Goal: Information Seeking & Learning: Learn about a topic

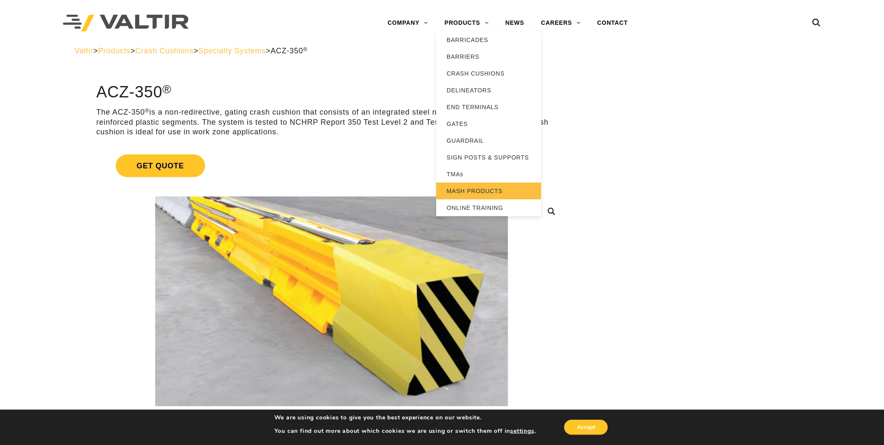
click at [476, 196] on link "MASH PRODUCTS" at bounding box center [488, 191] width 105 height 17
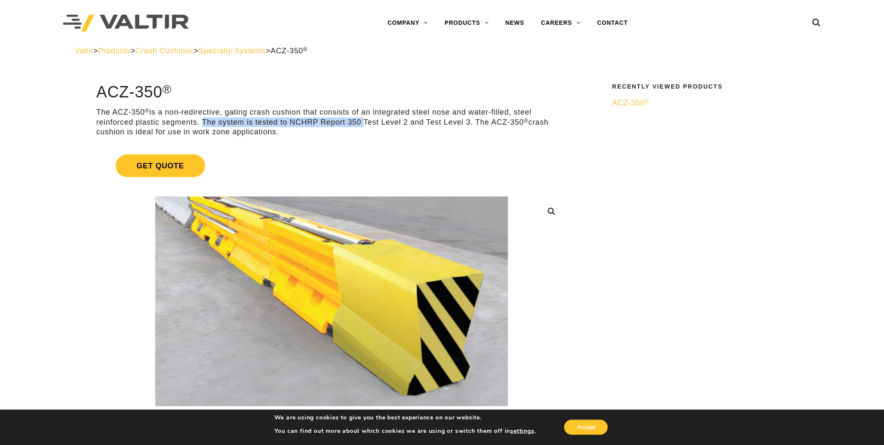
drag, startPoint x: 199, startPoint y: 122, endPoint x: 360, endPoint y: 125, distance: 160.8
click at [360, 125] on p "The ACZ-350 ® is a non-redirective, gating crash cushion that consists of an in…" at bounding box center [332, 121] width 470 height 29
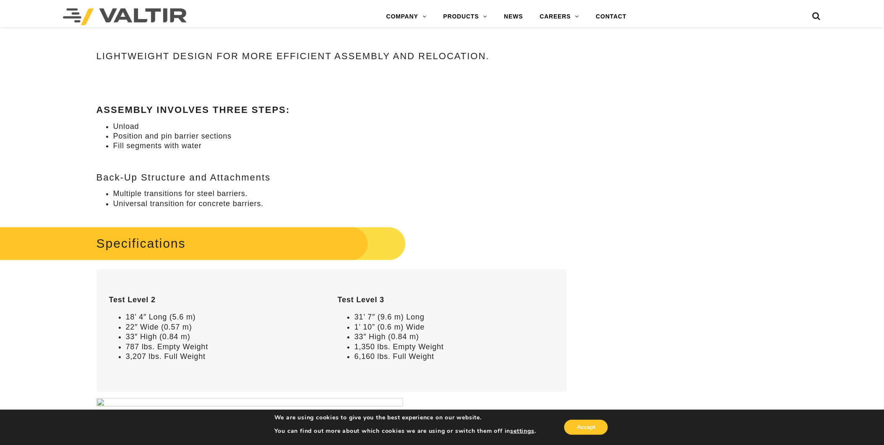
scroll to position [792, 0]
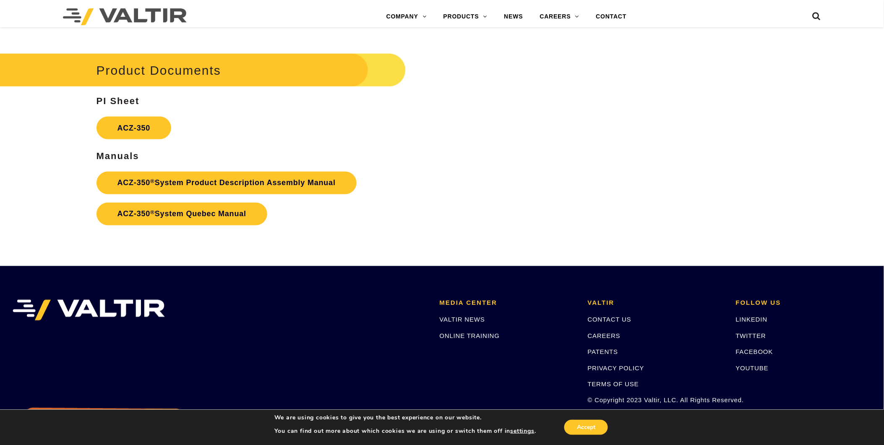
scroll to position [1539, 0]
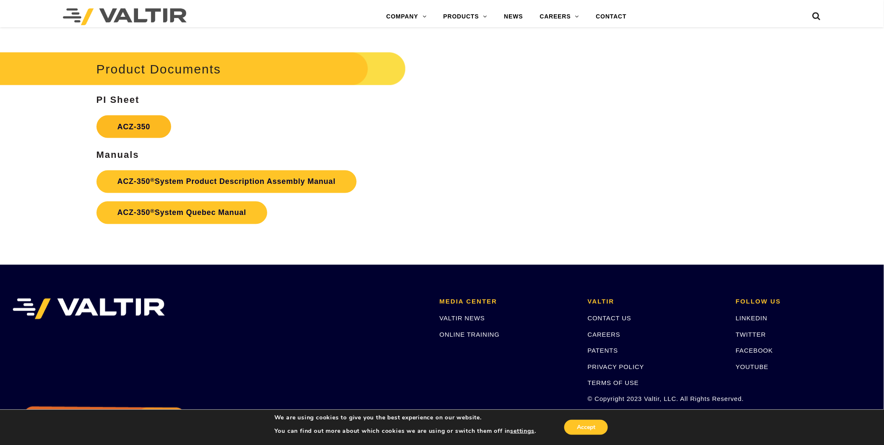
click at [145, 123] on link "ACZ-350" at bounding box center [134, 126] width 75 height 23
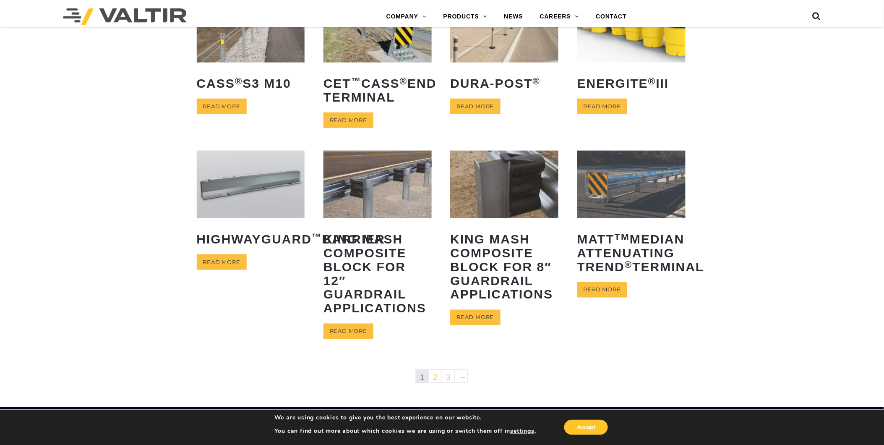
scroll to position [402, 0]
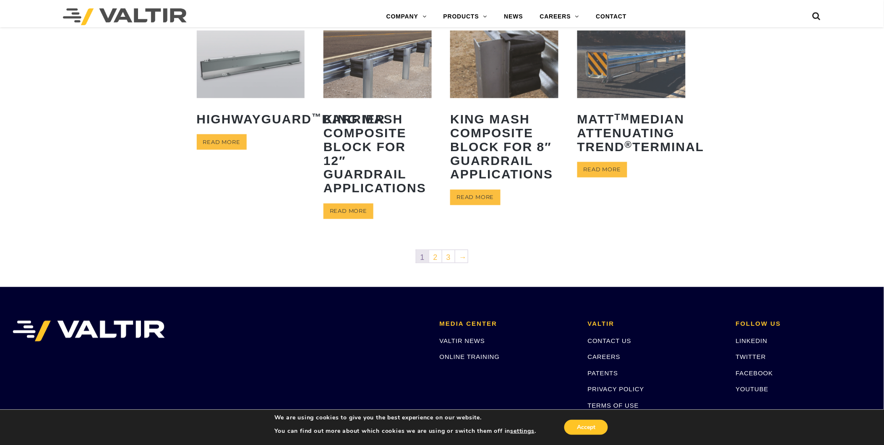
click at [432, 262] on ul "1 2 3 →" at bounding box center [442, 256] width 52 height 13
click at [432, 261] on link "2" at bounding box center [435, 256] width 13 height 13
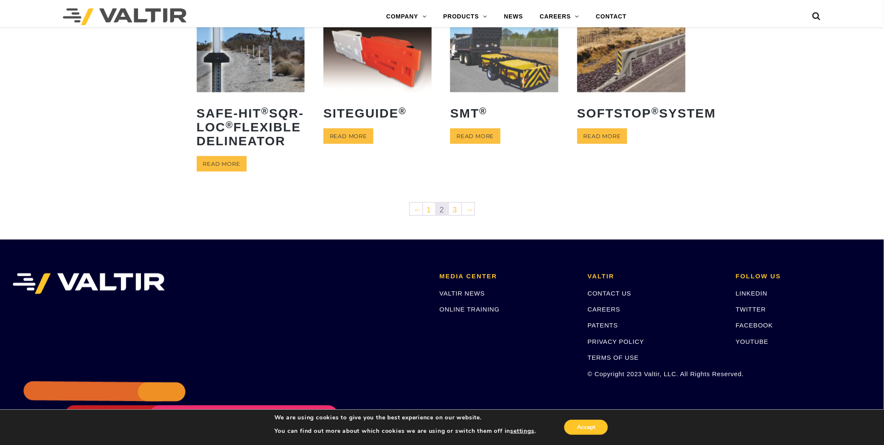
scroll to position [420, 0]
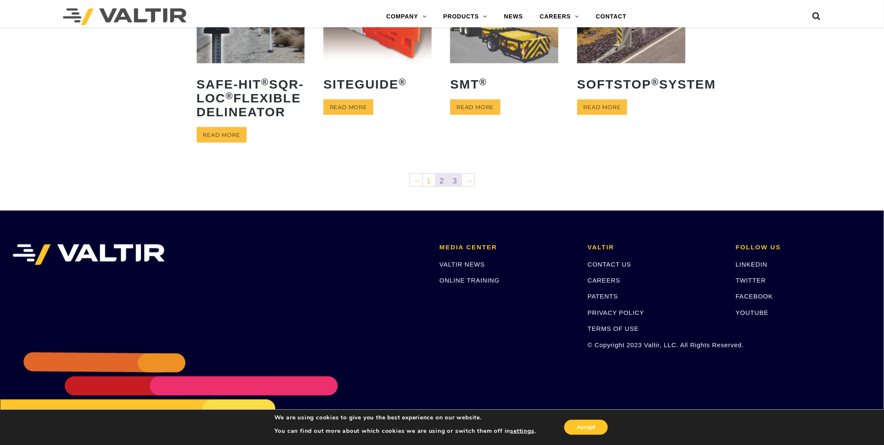
click at [455, 186] on link "3" at bounding box center [455, 180] width 13 height 13
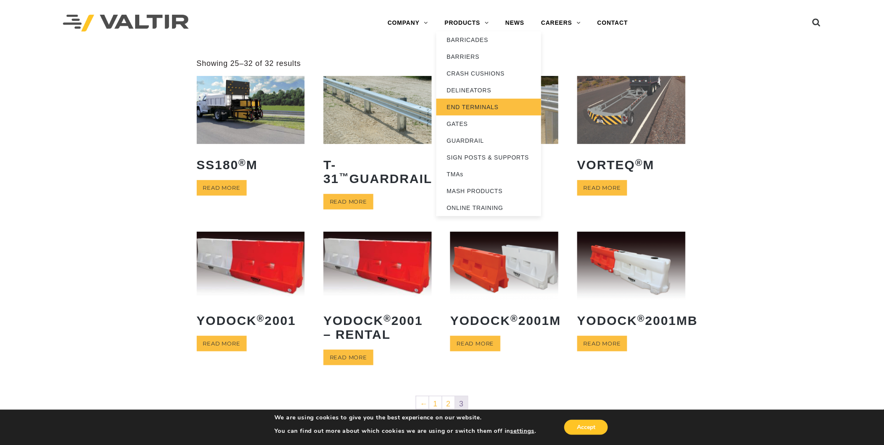
click at [467, 104] on link "END TERMINALS" at bounding box center [488, 107] width 105 height 17
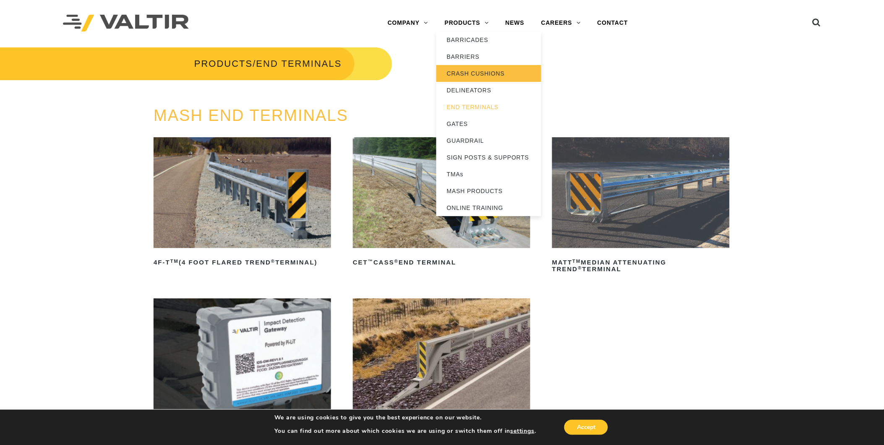
click at [476, 77] on link "CRASH CUSHIONS" at bounding box center [488, 73] width 105 height 17
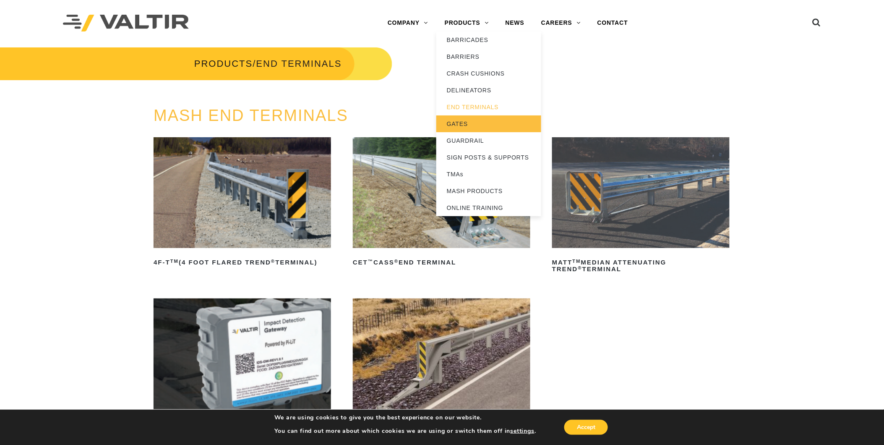
click at [465, 127] on link "GATES" at bounding box center [488, 123] width 105 height 17
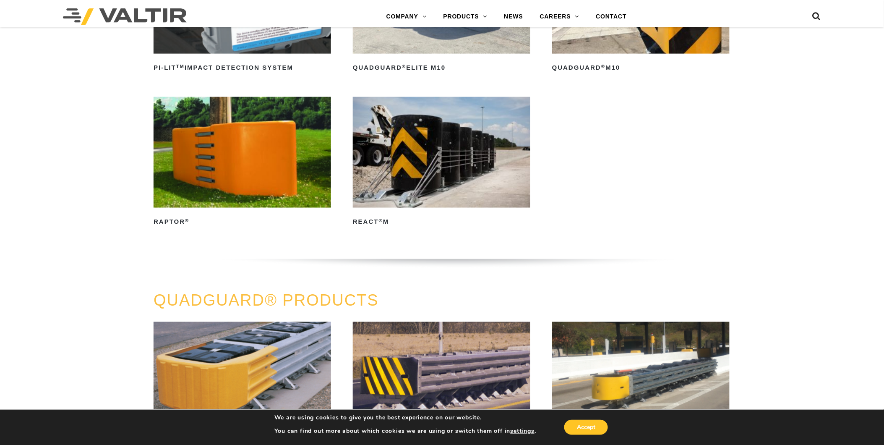
scroll to position [373, 0]
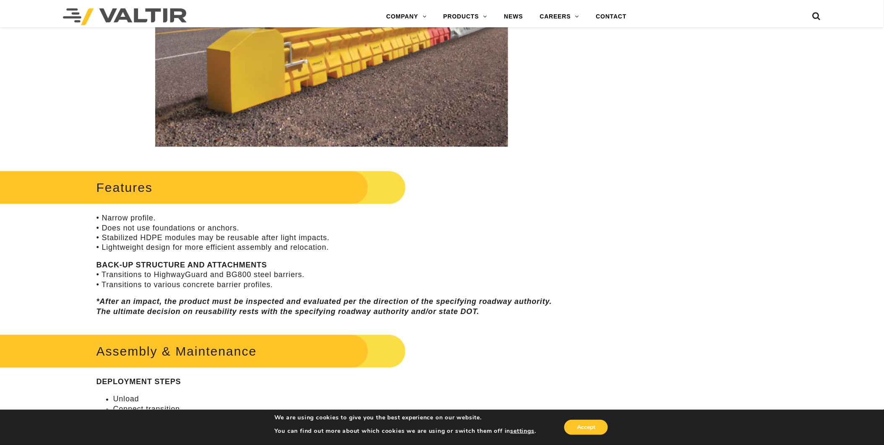
scroll to position [93, 0]
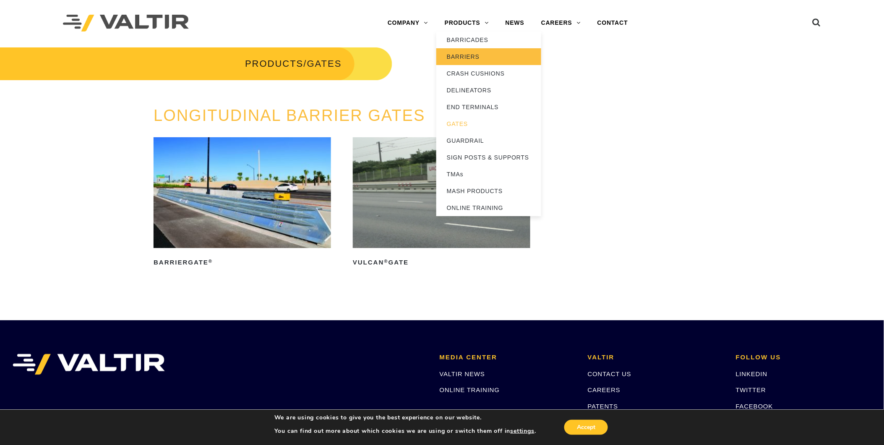
click at [456, 52] on link "BARRIERS" at bounding box center [488, 56] width 105 height 17
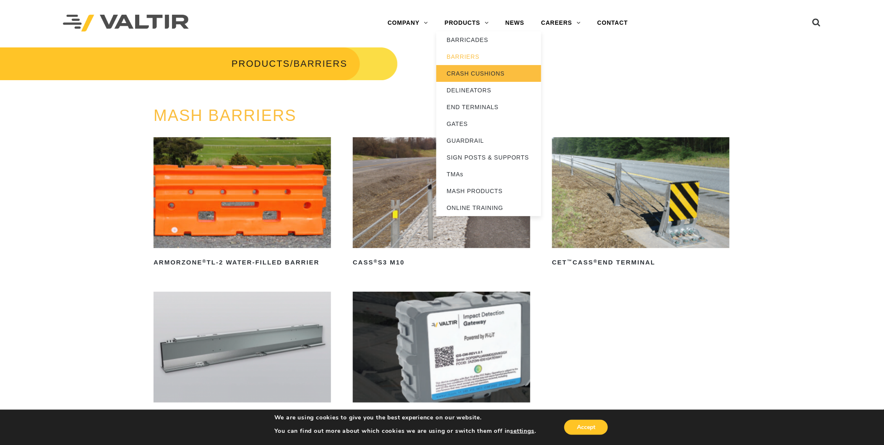
click at [473, 74] on link "CRASH CUSHIONS" at bounding box center [488, 73] width 105 height 17
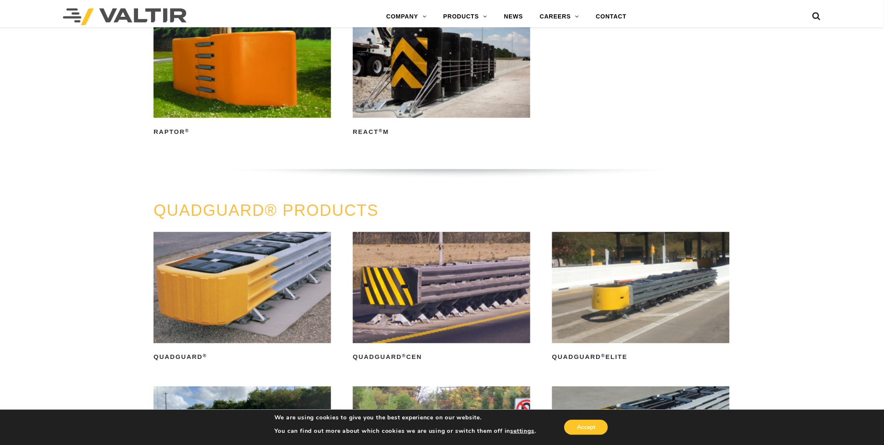
scroll to position [373, 0]
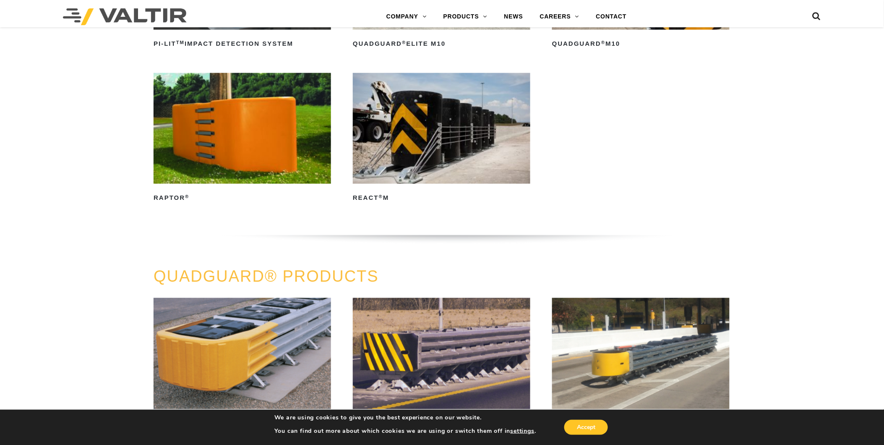
click at [824, 13] on div "Menu COMPANY ABOUT VALTIR OUR HISTORY RENTALS INTERNATIONAL PRODUCTS BARRICADES…" at bounding box center [442, 16] width 771 height 21
click at [815, 15] on icon at bounding box center [817, 18] width 8 height 13
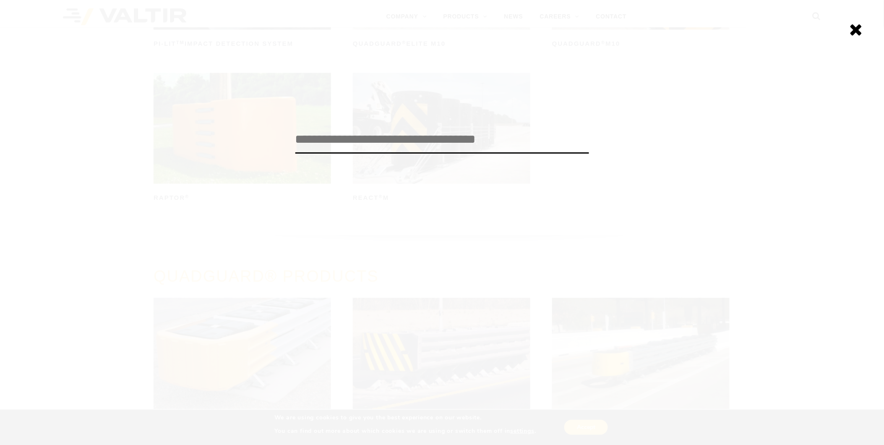
click at [392, 140] on input "search" at bounding box center [442, 140] width 294 height 28
type input "***"
click input "******" at bounding box center [0, 0] width 0 height 0
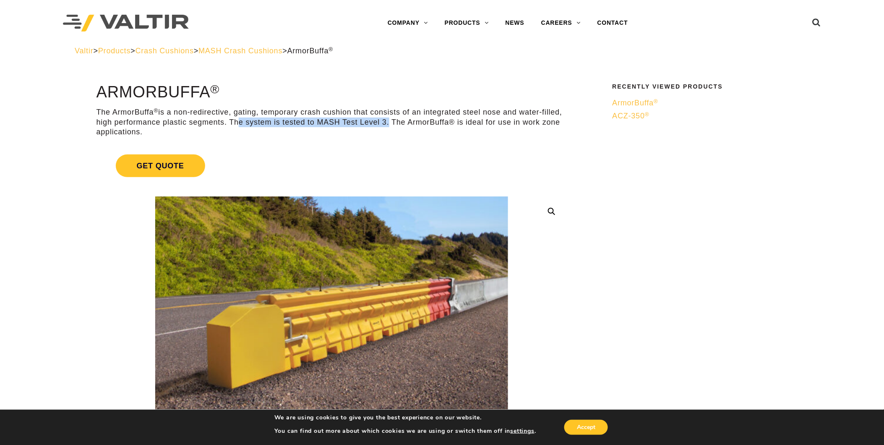
drag, startPoint x: 258, startPoint y: 119, endPoint x: 410, endPoint y: 125, distance: 151.6
click at [410, 125] on p "The ArmorBuffa ® is a non-redirective, gating, temporary crash cushion that con…" at bounding box center [332, 121] width 470 height 29
click at [507, 108] on p "The ArmorBuffa ® is a non-redirective, gating, temporary crash cushion that con…" at bounding box center [332, 121] width 470 height 29
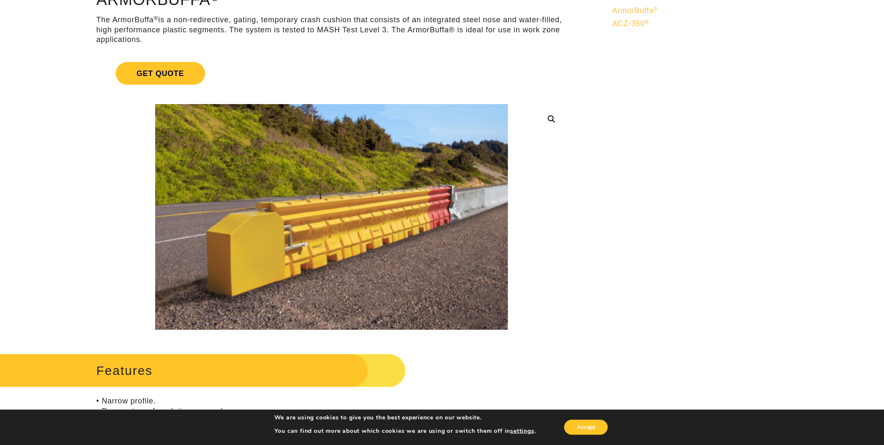
scroll to position [93, 0]
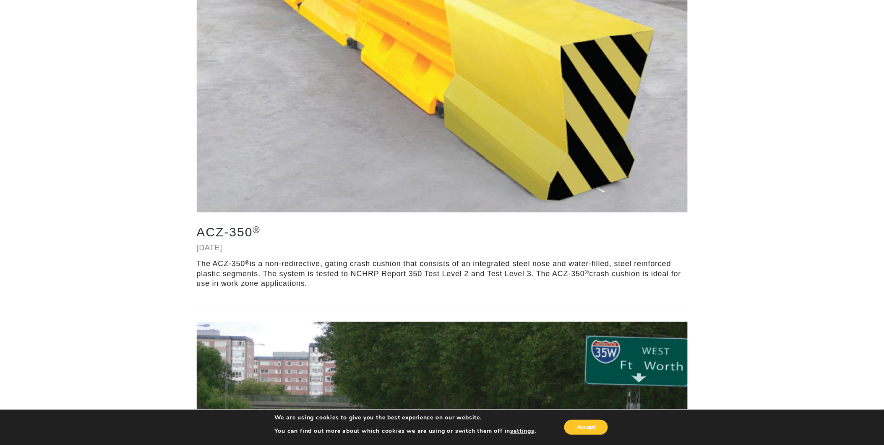
scroll to position [186, 0]
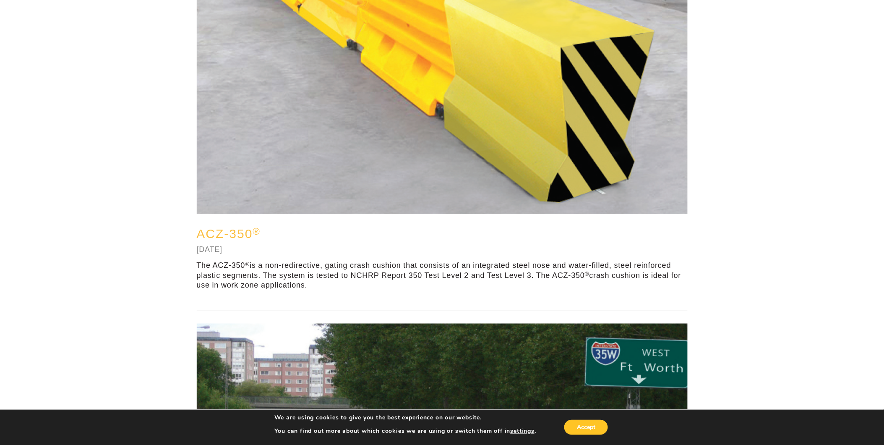
click at [230, 238] on link "ACZ-350 ®" at bounding box center [229, 234] width 64 height 14
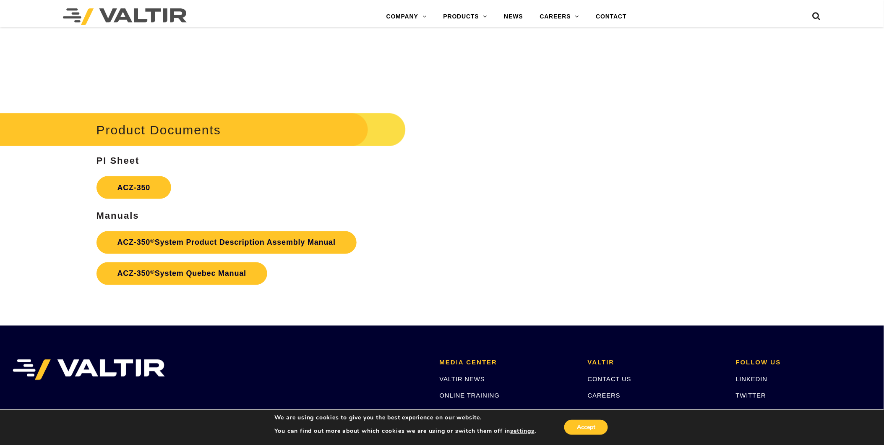
scroll to position [1492, 0]
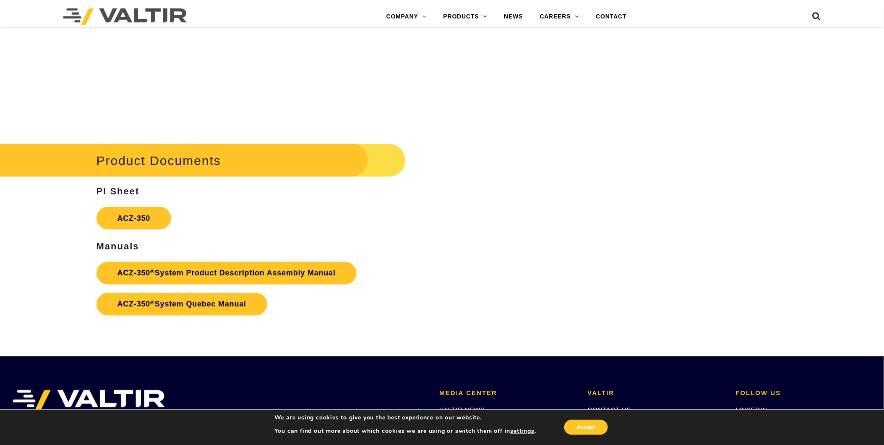
scroll to position [1610, 0]
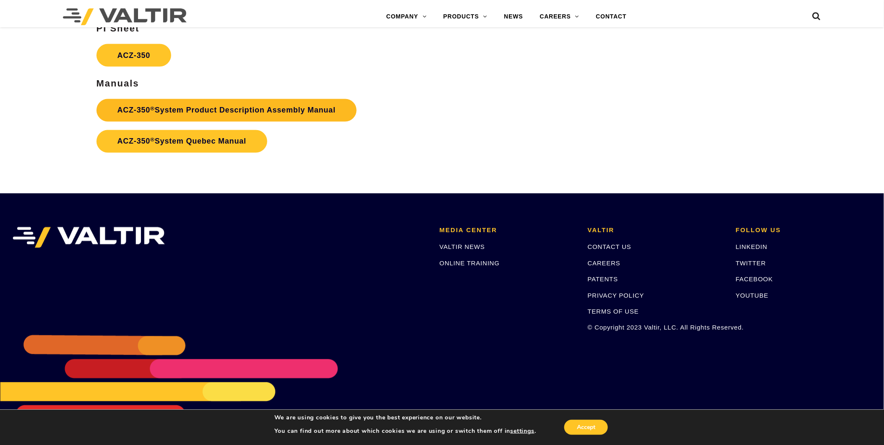
click at [224, 112] on link "ACZ-350 ® System Product Description Assembly Manual" at bounding box center [227, 110] width 260 height 23
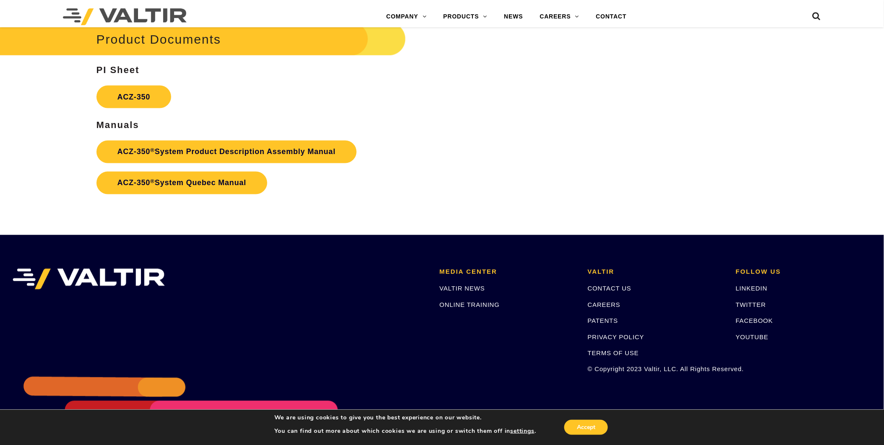
scroll to position [1610, 0]
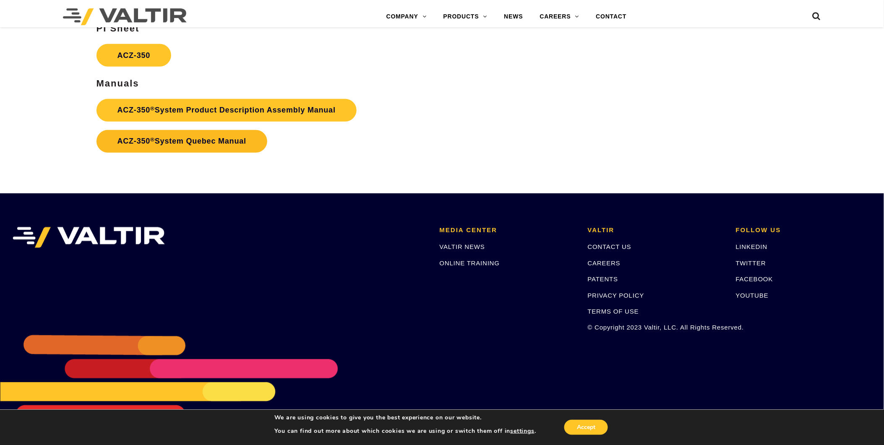
click at [238, 141] on link "ACZ-350 ® System Quebec Manual" at bounding box center [182, 141] width 171 height 23
